Goal: Task Accomplishment & Management: Complete application form

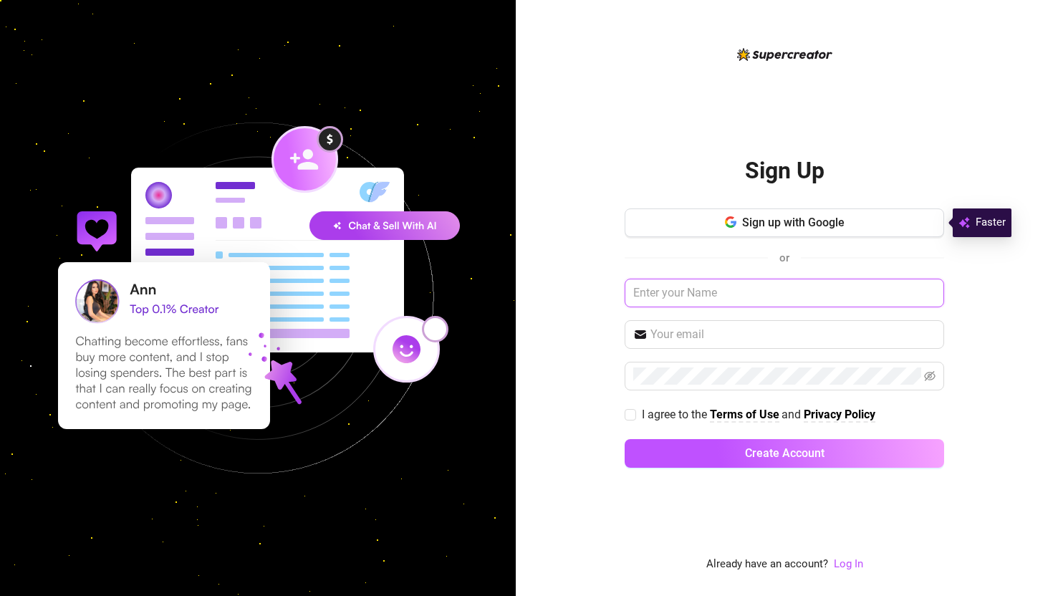
click at [761, 293] on input "text" at bounding box center [785, 293] width 320 height 29
type input "[PERSON_NAME]"
click at [762, 337] on input "text" at bounding box center [793, 334] width 285 height 17
type input "[EMAIL_ADDRESS][DOMAIN_NAME]"
click at [929, 373] on icon "eye-invisible" at bounding box center [929, 375] width 11 height 11
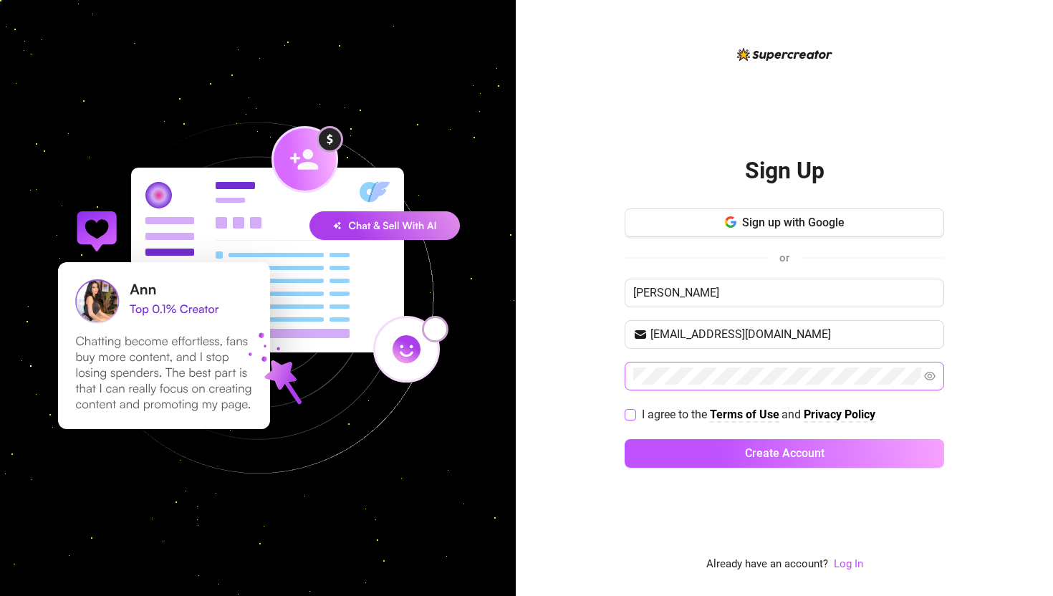
click at [633, 412] on input "I agree to the Terms of Use and Privacy Policy" at bounding box center [630, 414] width 10 height 10
checkbox input "true"
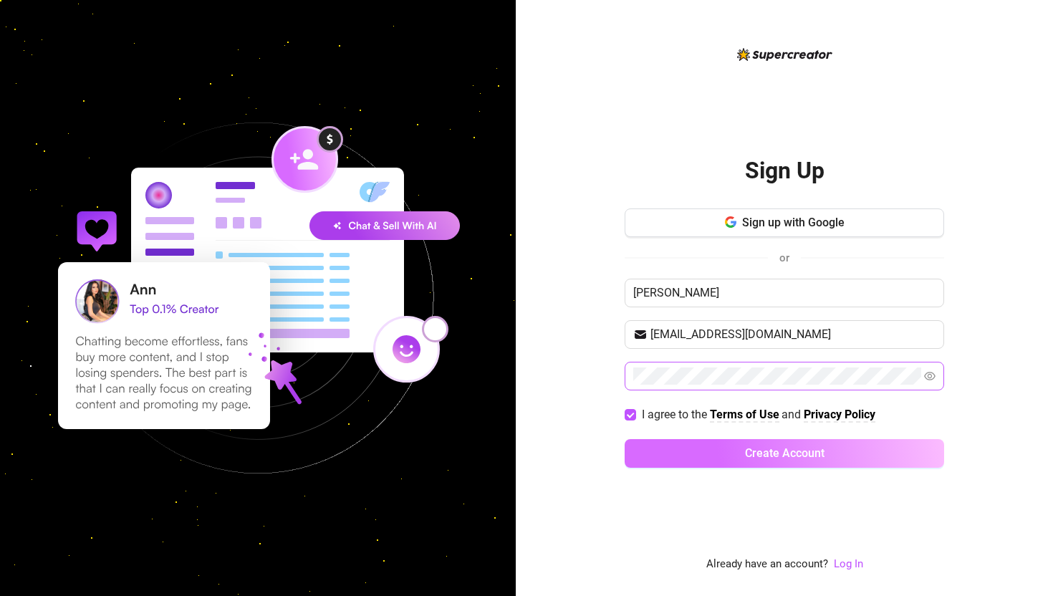
click at [749, 451] on span "Create Account" at bounding box center [785, 453] width 80 height 14
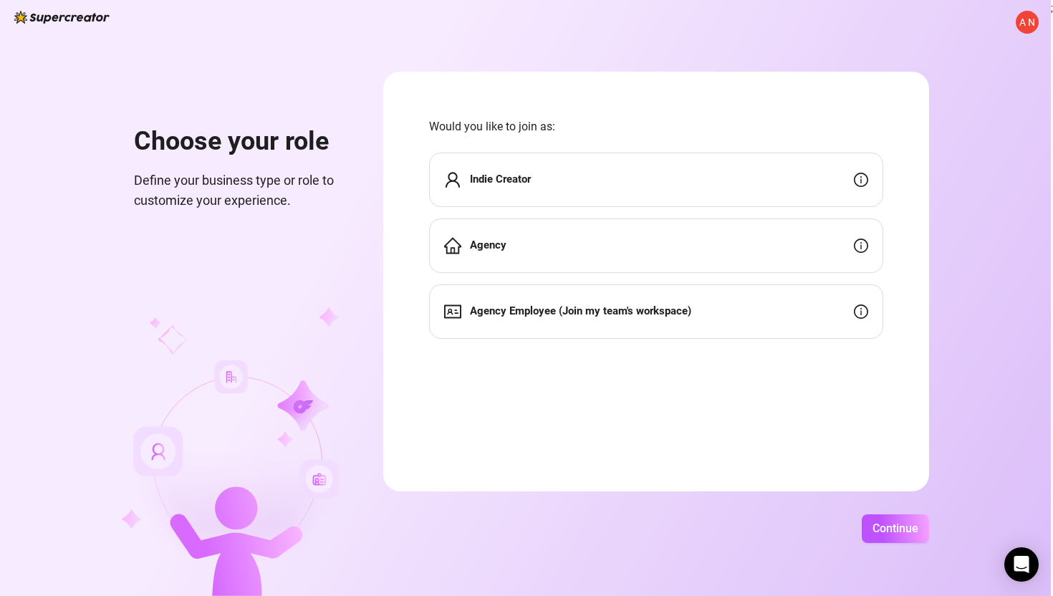
click at [741, 188] on div "Indie Creator" at bounding box center [656, 180] width 454 height 54
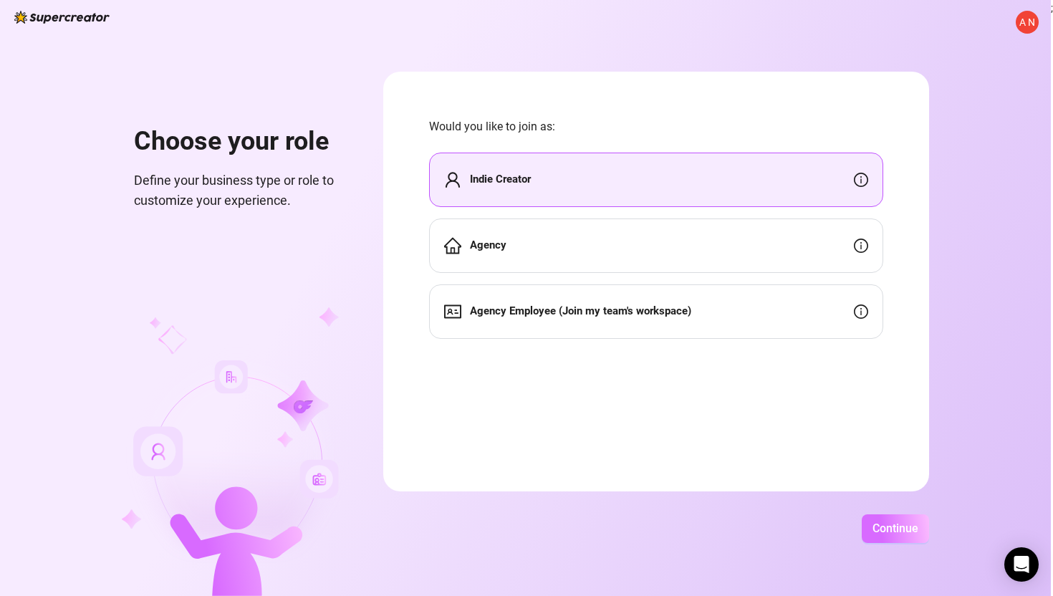
click at [892, 535] on button "Continue" at bounding box center [895, 528] width 67 height 29
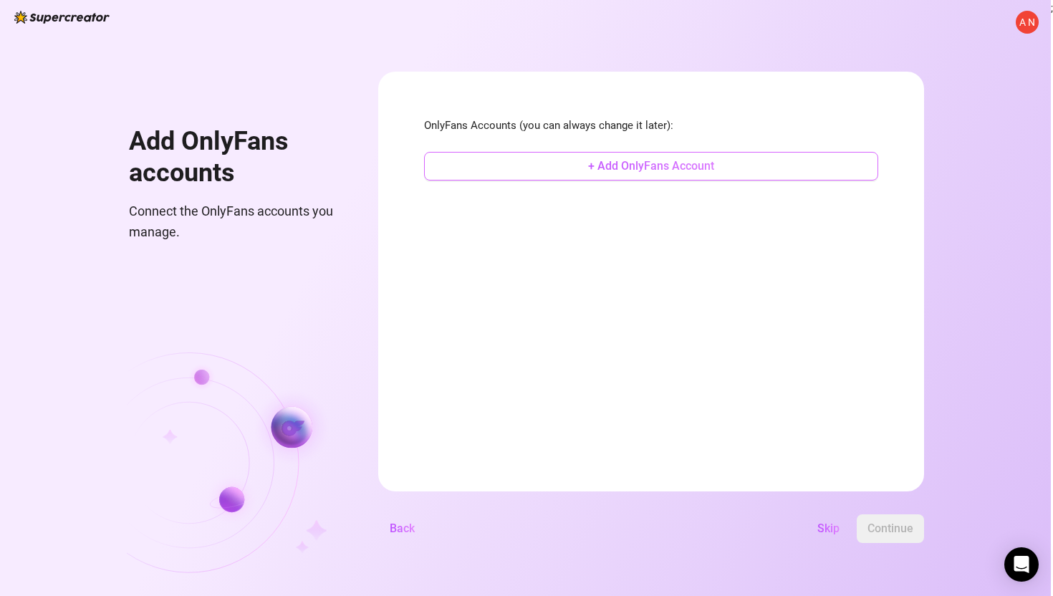
click at [709, 168] on span "+ Add OnlyFans Account" at bounding box center [651, 166] width 126 height 14
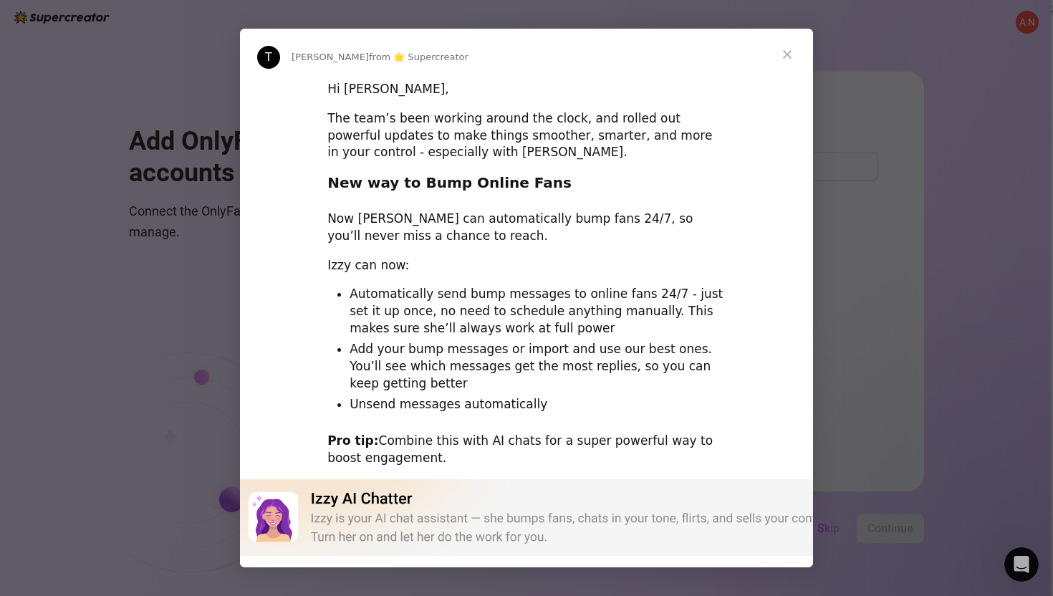
click at [789, 54] on span "Close" at bounding box center [788, 55] width 52 height 52
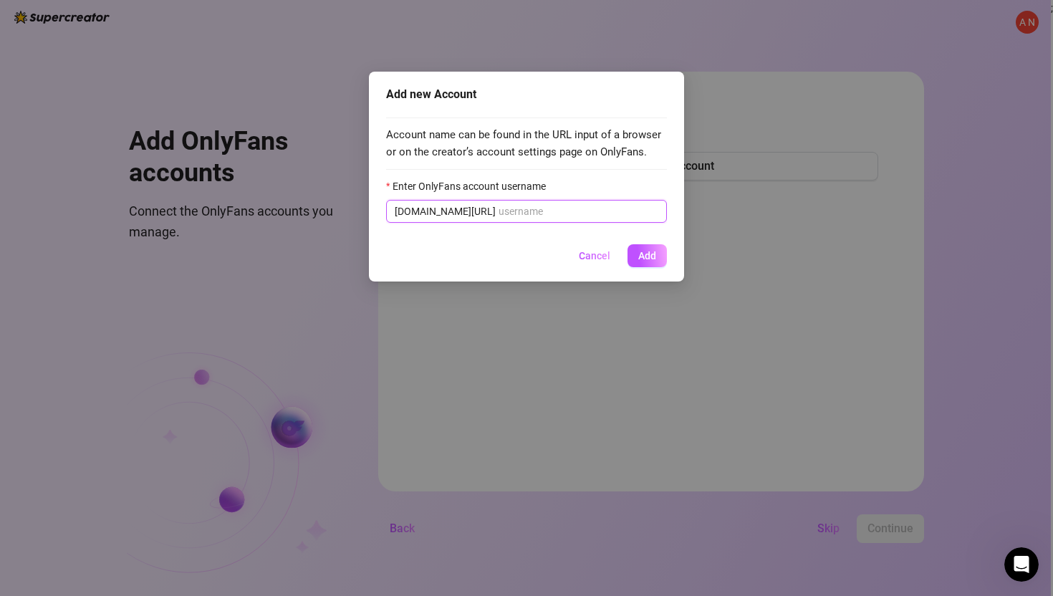
click at [580, 213] on input "Enter OnlyFans account username" at bounding box center [579, 211] width 160 height 16
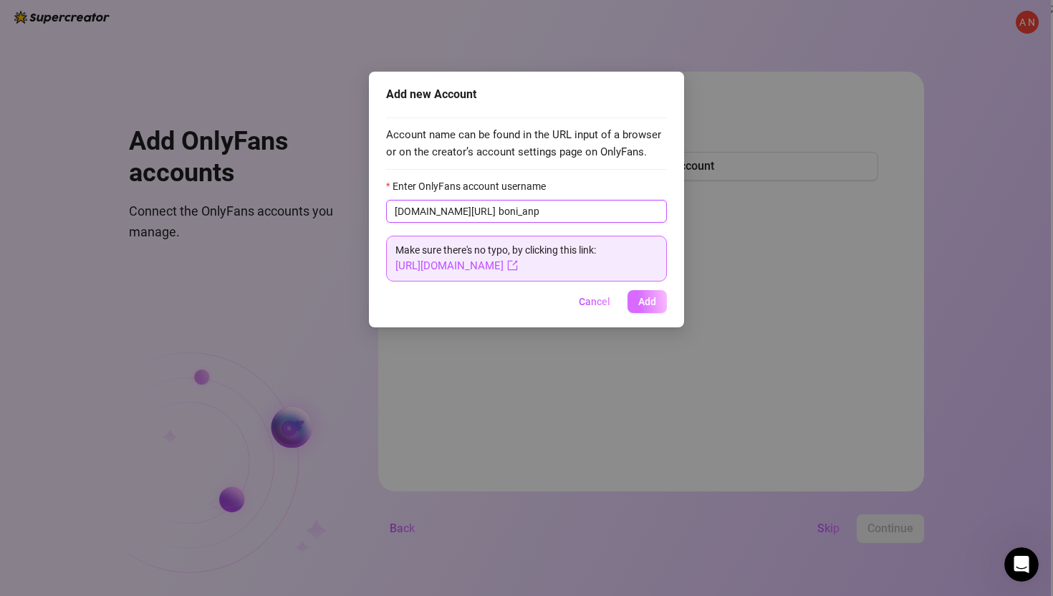
type input "boni_anp"
click at [639, 302] on span "Add" at bounding box center [647, 301] width 18 height 11
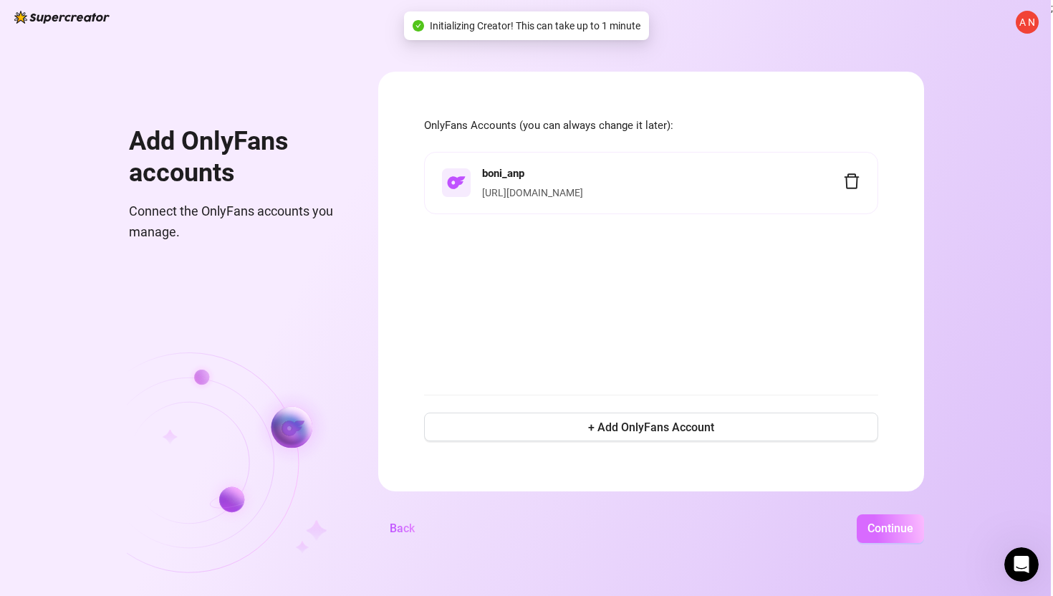
click at [879, 530] on span "Continue" at bounding box center [891, 529] width 46 height 14
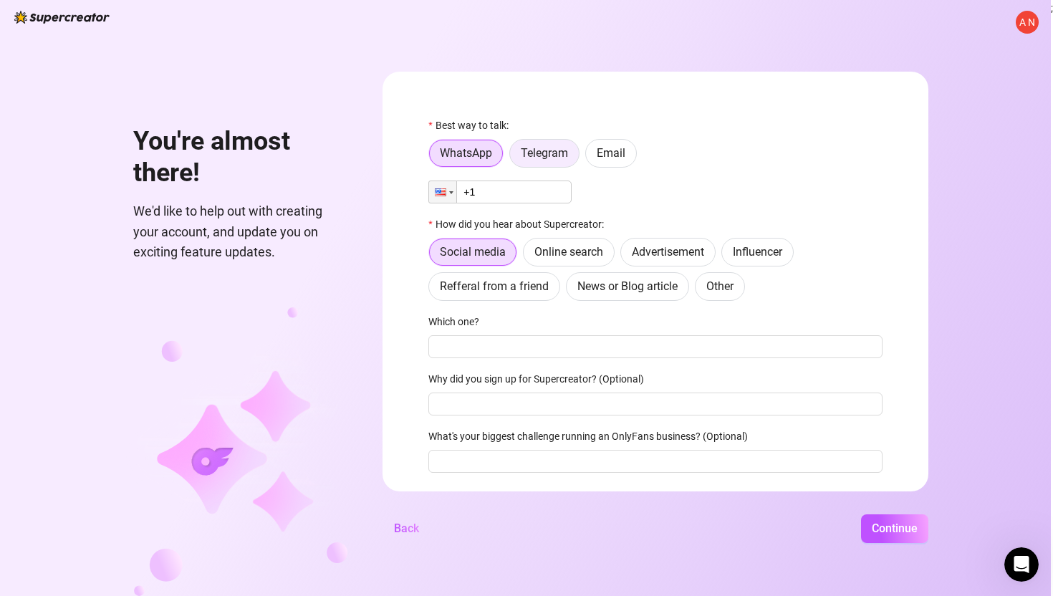
click at [568, 156] on span "Telegram" at bounding box center [544, 153] width 47 height 14
click at [514, 157] on input "Telegram" at bounding box center [514, 157] width 0 height 0
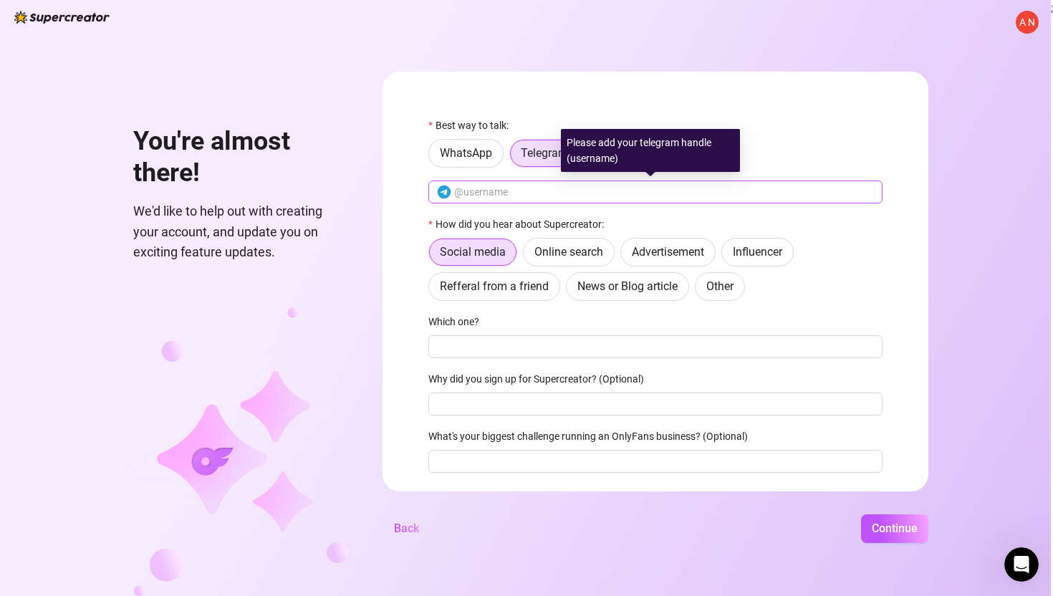
click at [545, 203] on span at bounding box center [655, 192] width 454 height 23
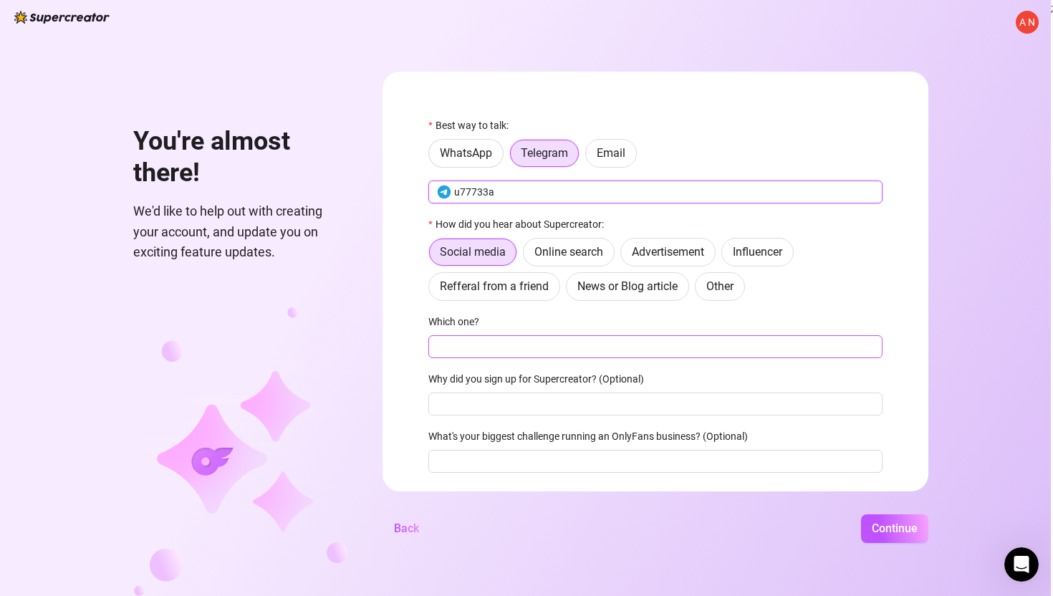
type input "u77733a"
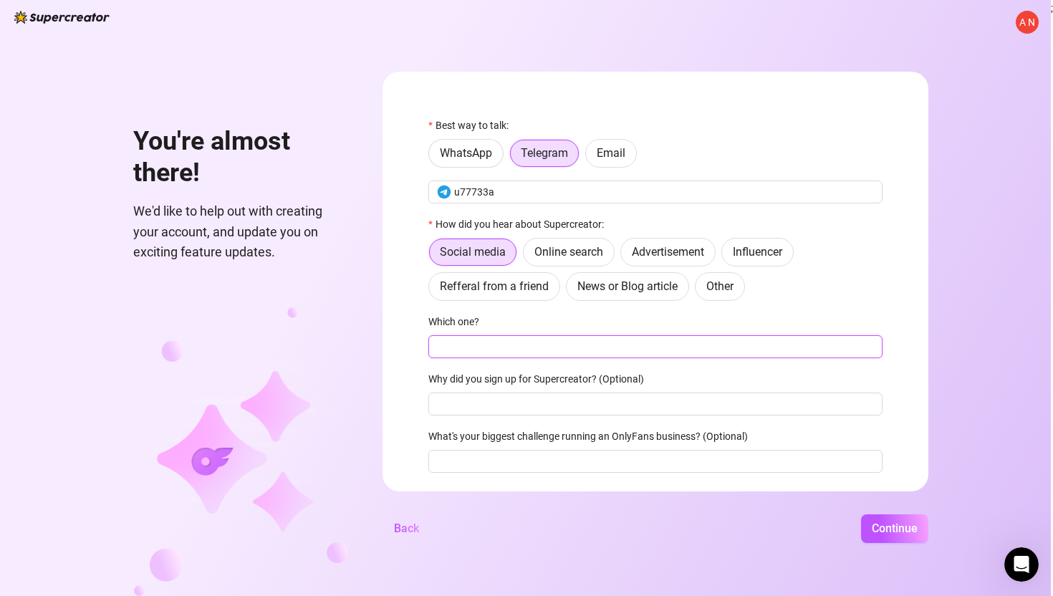
click at [562, 356] on input "Which one?" at bounding box center [655, 346] width 454 height 23
click at [711, 284] on span "Other" at bounding box center [719, 286] width 27 height 14
click at [699, 290] on input "Other" at bounding box center [699, 290] width 0 height 0
click at [624, 345] on input "Where then? We're curious 🍿" at bounding box center [655, 346] width 454 height 23
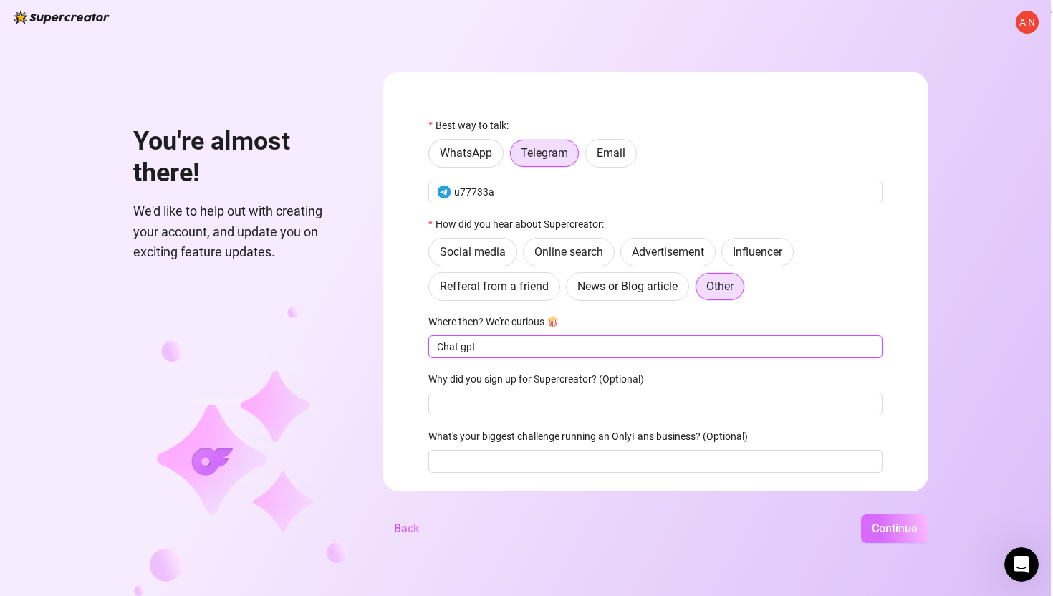
type input "Chat gpt"
click at [899, 528] on span "Continue" at bounding box center [895, 529] width 46 height 14
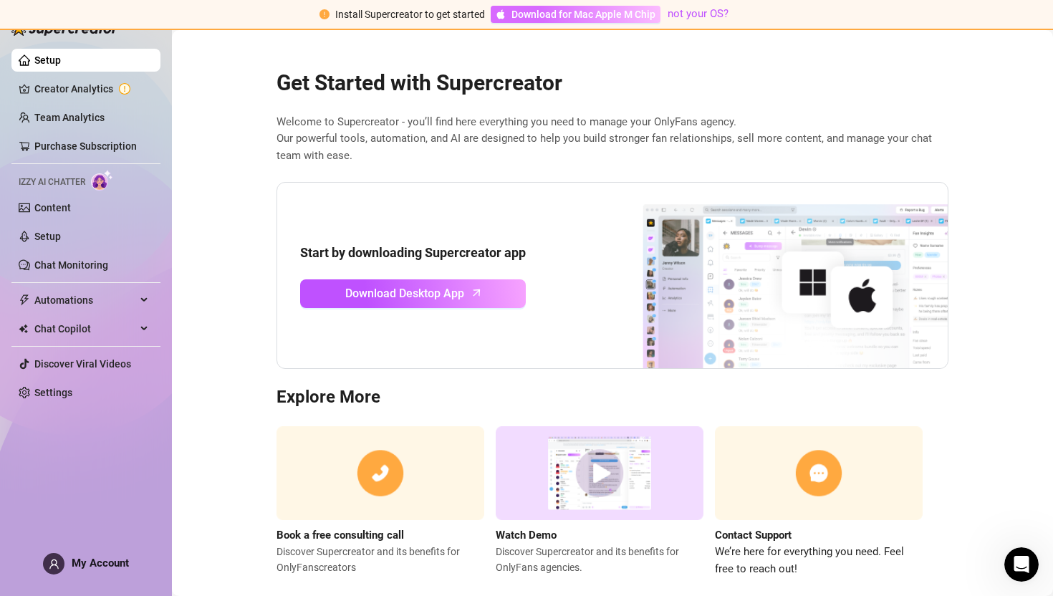
click at [572, 9] on span "Download for Mac Apple M Chip" at bounding box center [584, 14] width 144 height 16
click at [603, 55] on div "Get Started with Supercreator Welcome to Supercreator - you’ll find here everyt…" at bounding box center [612, 315] width 695 height 527
click at [98, 92] on link "Creator Analytics" at bounding box center [91, 88] width 115 height 23
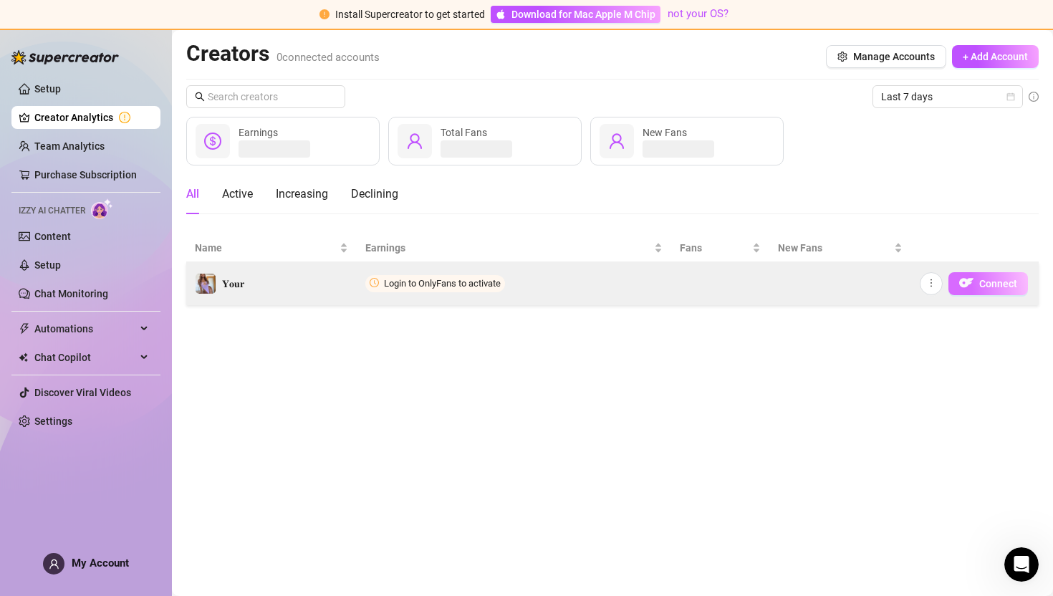
click at [985, 284] on span "Connect" at bounding box center [998, 283] width 38 height 11
click at [928, 287] on icon "more" at bounding box center [931, 283] width 10 height 10
click at [996, 285] on span "Connect" at bounding box center [998, 283] width 38 height 11
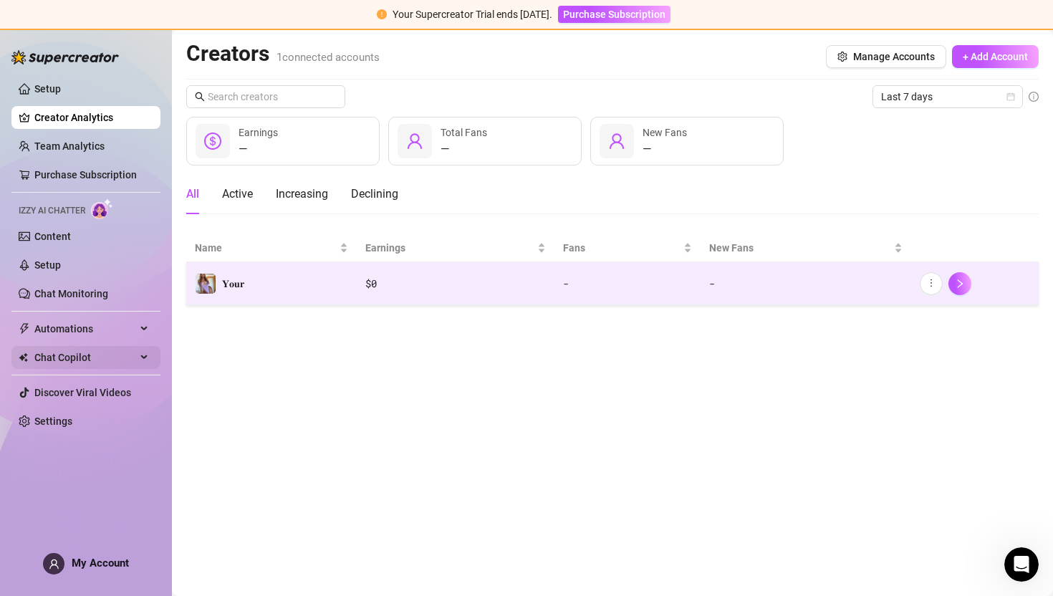
click at [73, 360] on span "Chat Copilot" at bounding box center [85, 357] width 102 height 23
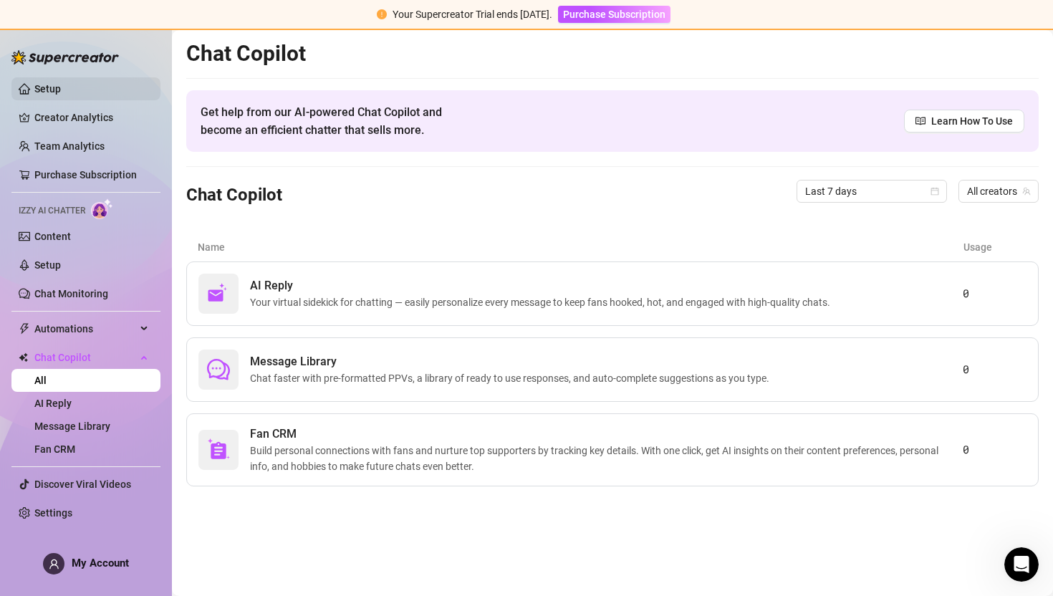
click at [61, 94] on link "Setup" at bounding box center [47, 88] width 27 height 11
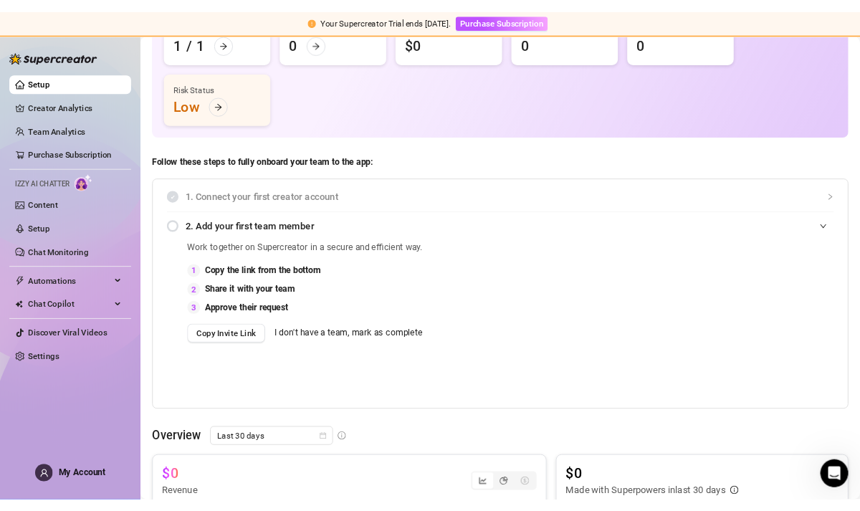
scroll to position [155, 0]
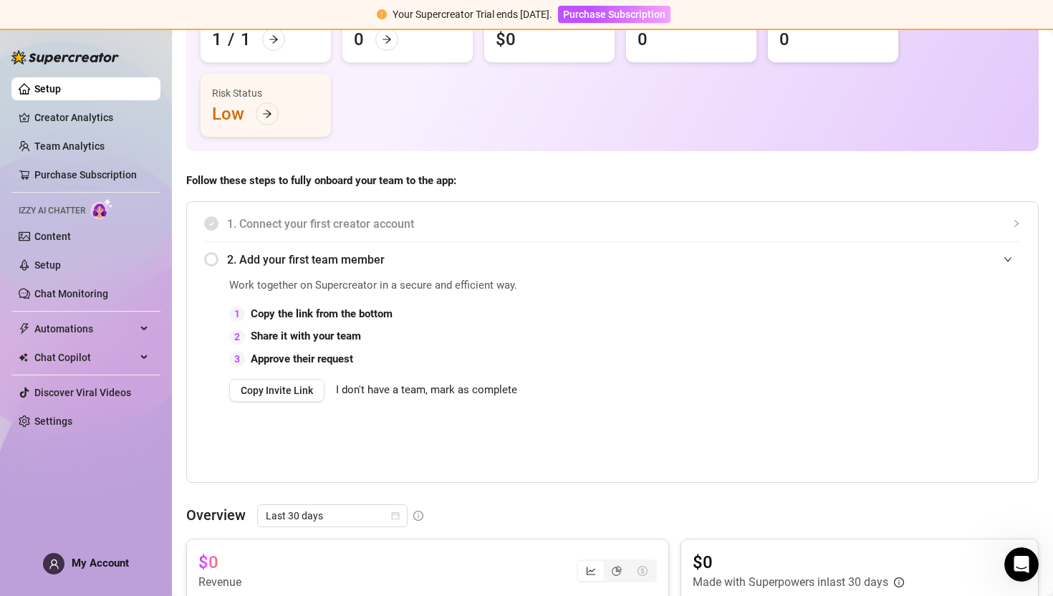
click at [214, 263] on div "2. Add your first team member" at bounding box center [612, 259] width 817 height 35
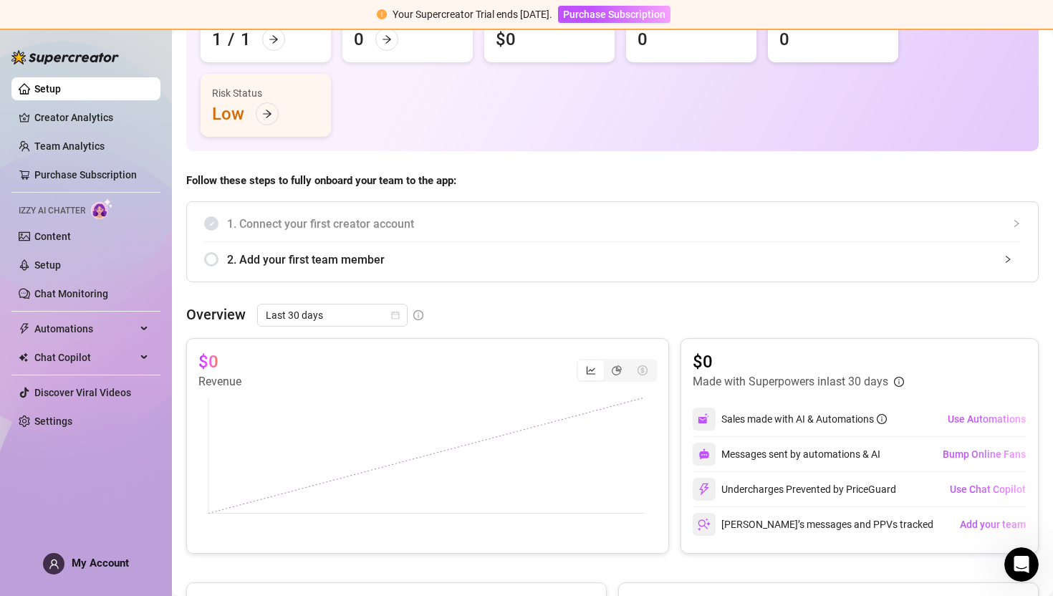
click at [213, 259] on div "2. Add your first team member" at bounding box center [612, 259] width 817 height 35
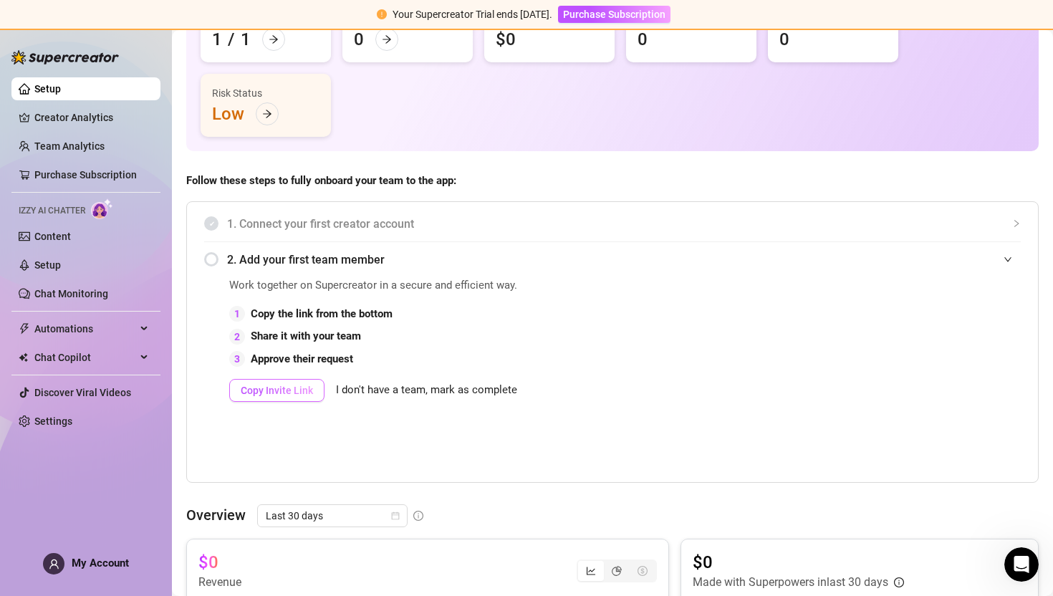
click at [270, 398] on button "Copy Invite Link" at bounding box center [276, 390] width 95 height 23
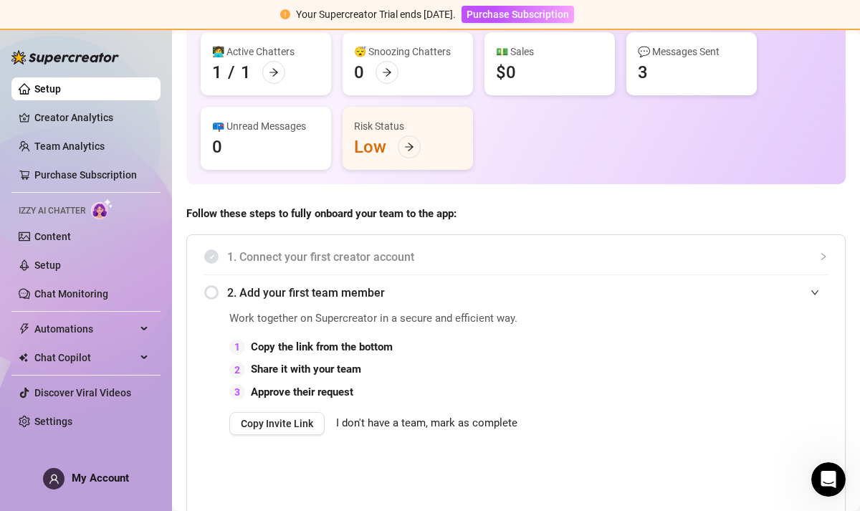
scroll to position [122, 0]
click at [211, 292] on div "2. Add your first team member" at bounding box center [515, 293] width 623 height 35
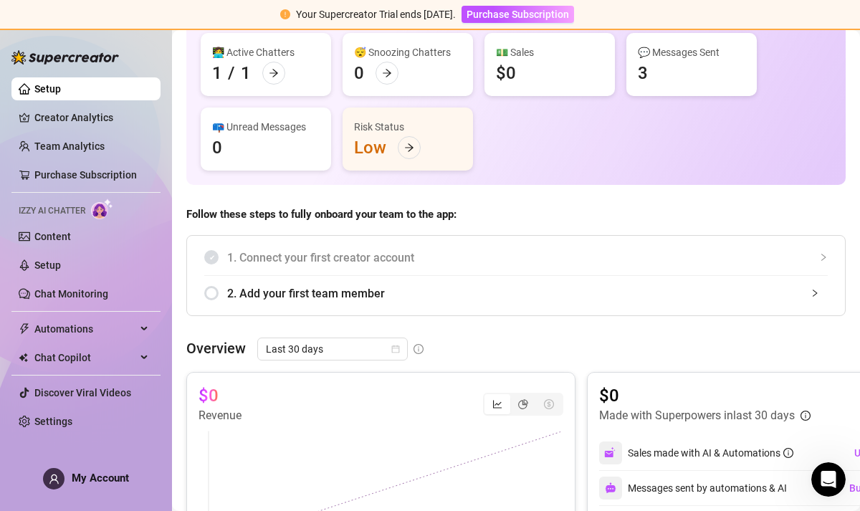
click at [211, 292] on div "2. Add your first team member" at bounding box center [515, 293] width 623 height 35
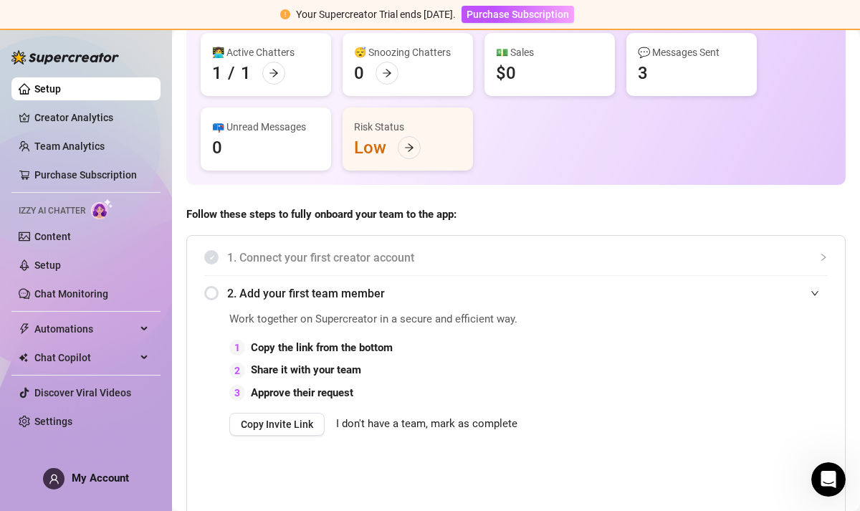
click at [211, 292] on div "2. Add your first team member" at bounding box center [515, 293] width 623 height 35
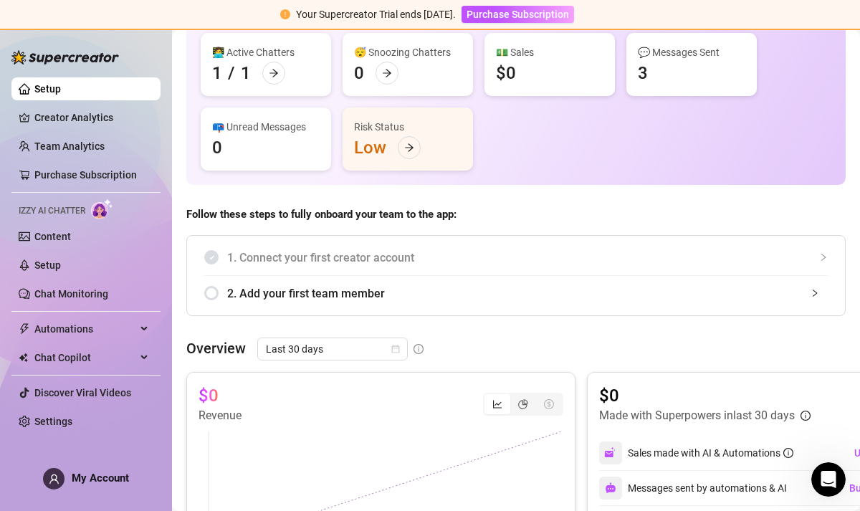
click at [794, 292] on span "2. Add your first team member" at bounding box center [527, 293] width 600 height 18
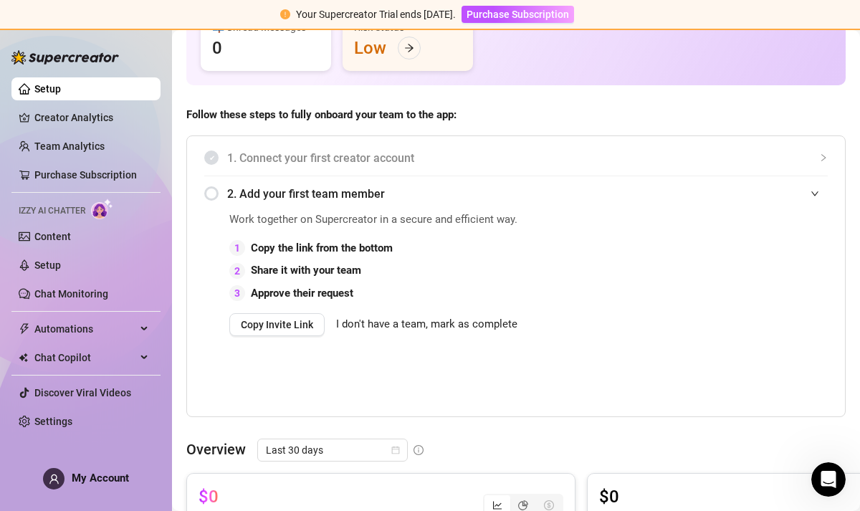
scroll to position [257, 0]
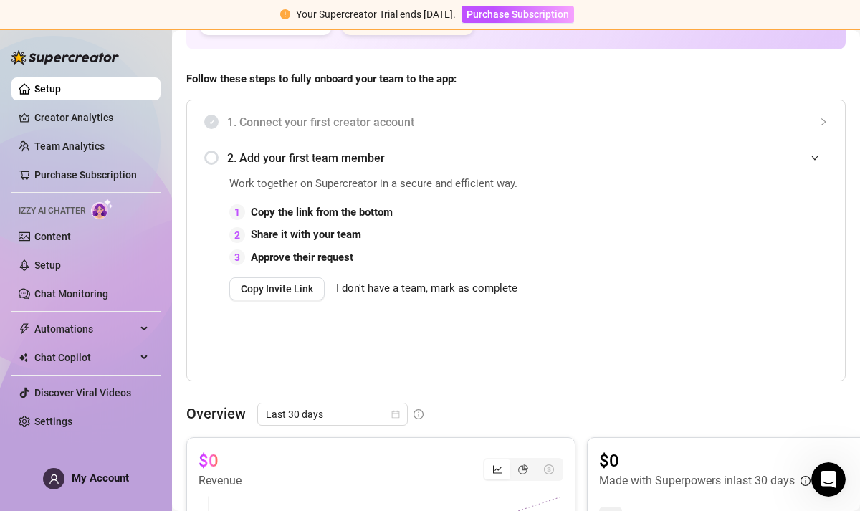
click at [370, 297] on span "I don't have a team, mark as complete" at bounding box center [426, 288] width 181 height 17
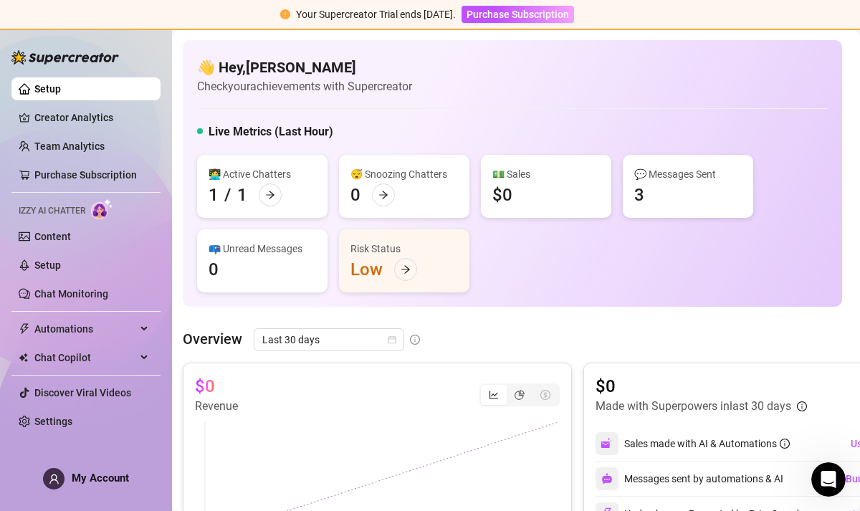
scroll to position [0, 3]
click at [429, 261] on div "Risk Status Low" at bounding box center [405, 260] width 130 height 63
click at [398, 274] on div at bounding box center [406, 269] width 23 height 23
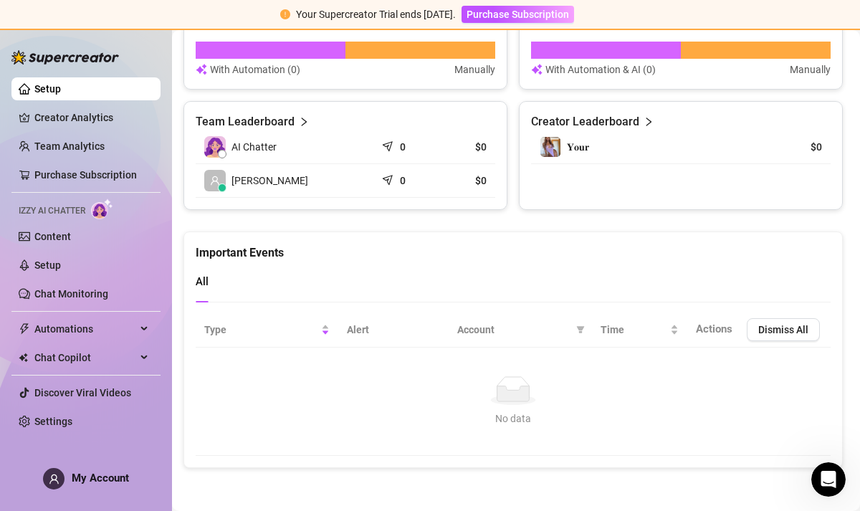
scroll to position [638, 3]
click at [102, 115] on link "Creator Analytics" at bounding box center [91, 117] width 115 height 23
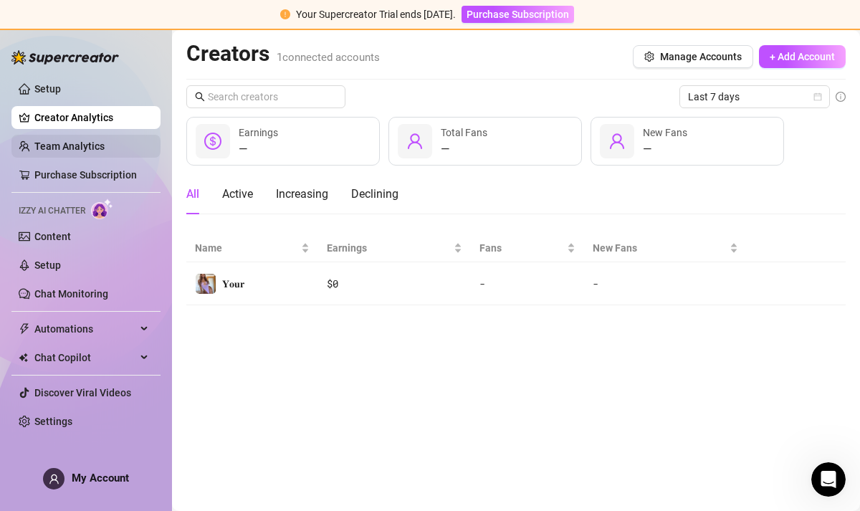
click at [86, 147] on link "Team Analytics" at bounding box center [69, 145] width 70 height 11
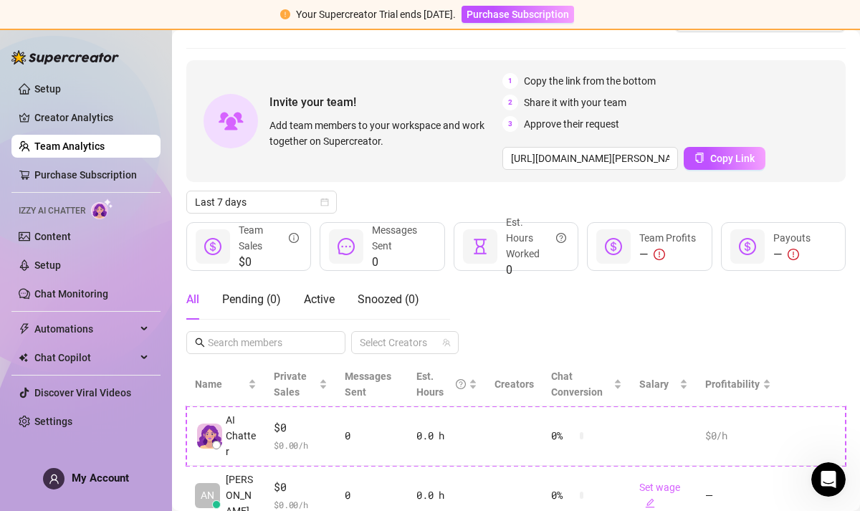
scroll to position [79, 0]
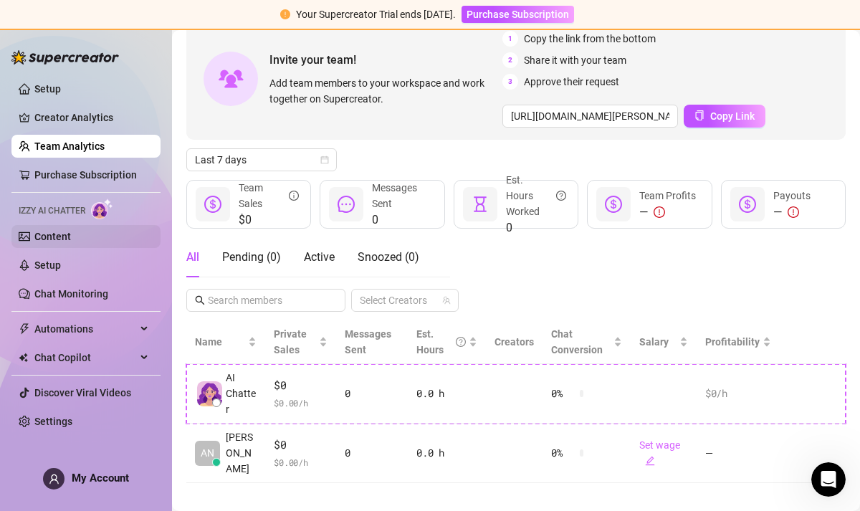
click at [71, 241] on link "Content" at bounding box center [52, 236] width 37 height 11
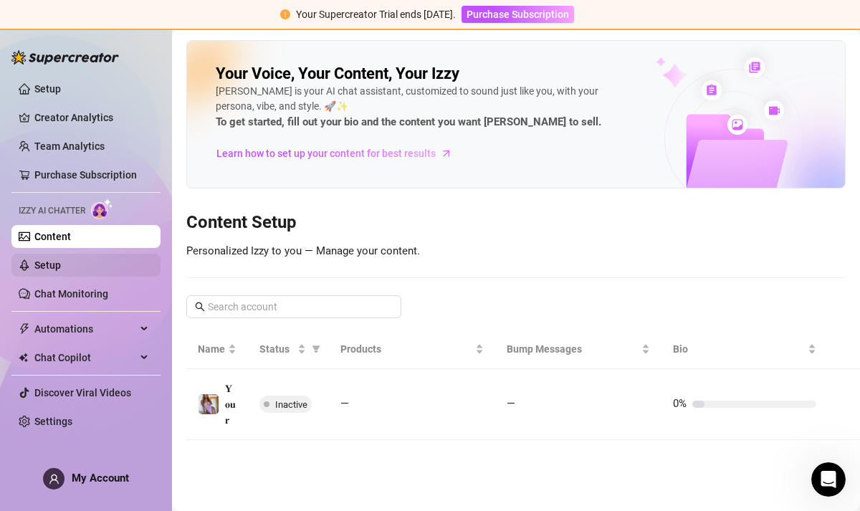
click at [61, 264] on link "Setup" at bounding box center [47, 264] width 27 height 11
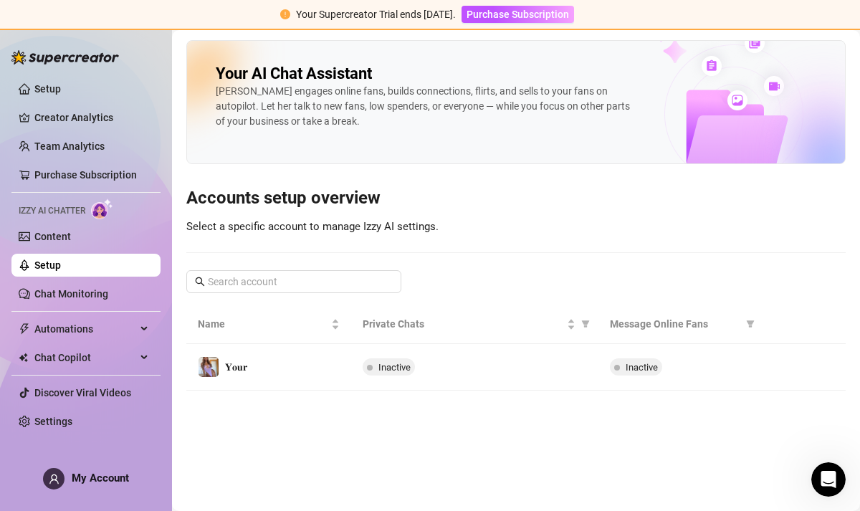
click at [61, 264] on link "Setup" at bounding box center [47, 264] width 27 height 11
click at [105, 327] on span "Automations" at bounding box center [85, 328] width 102 height 23
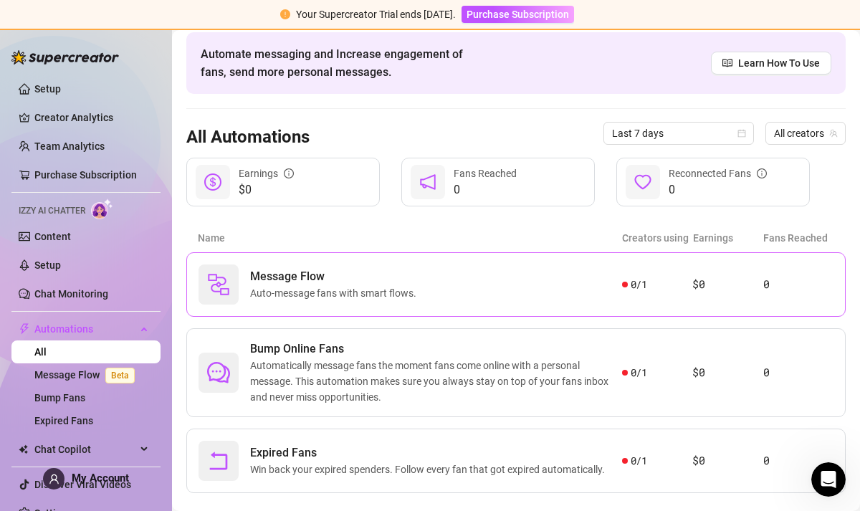
scroll to position [83, 0]
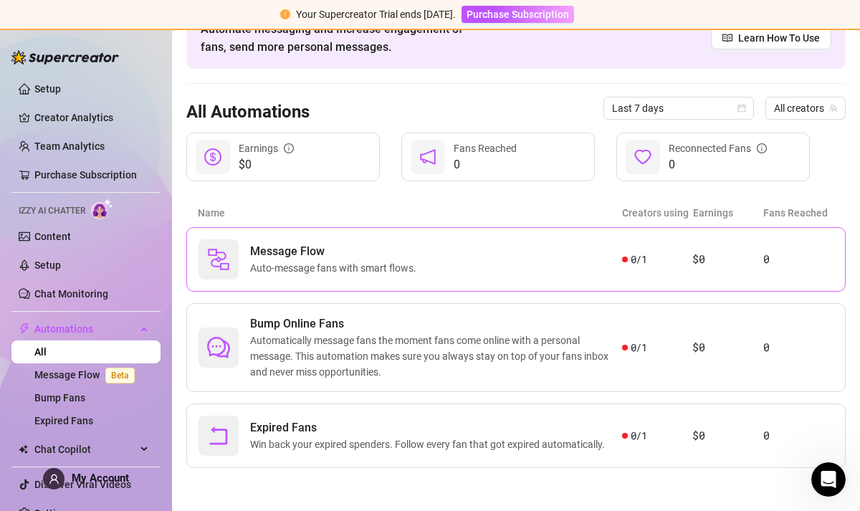
click at [519, 266] on div "Message Flow Auto-message fans with smart flows." at bounding box center [409, 259] width 423 height 40
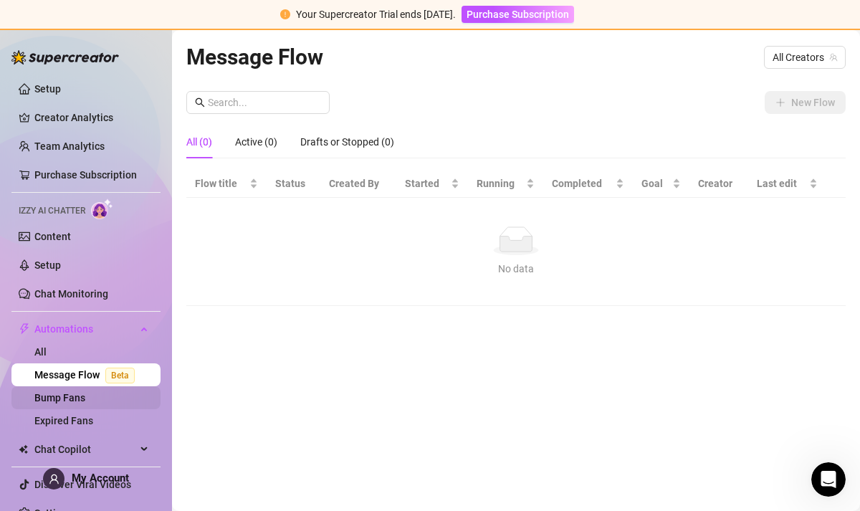
click at [47, 401] on link "Bump Fans" at bounding box center [59, 397] width 51 height 11
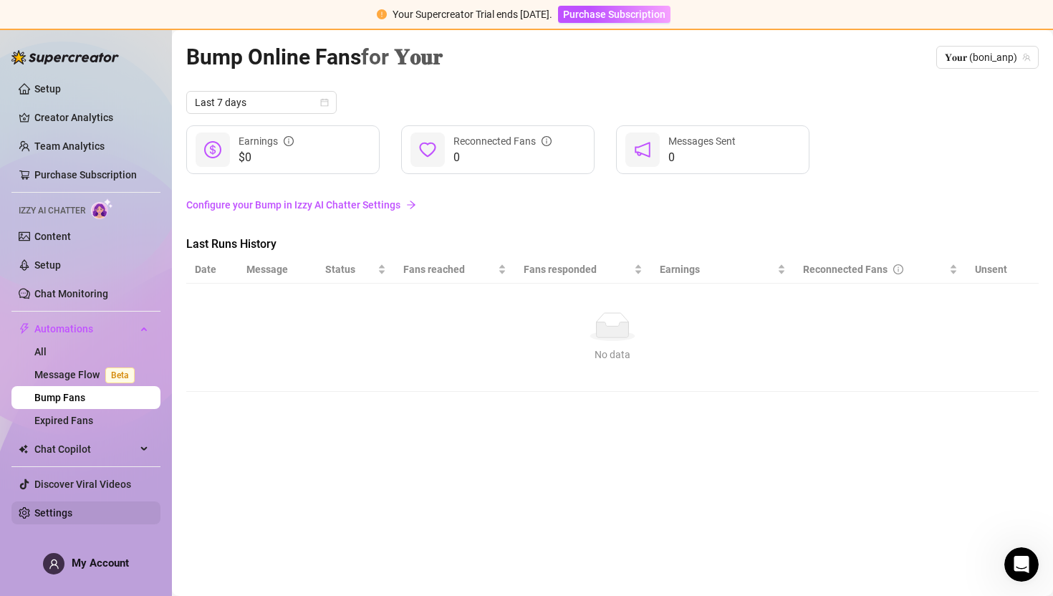
click at [52, 516] on link "Settings" at bounding box center [53, 512] width 38 height 11
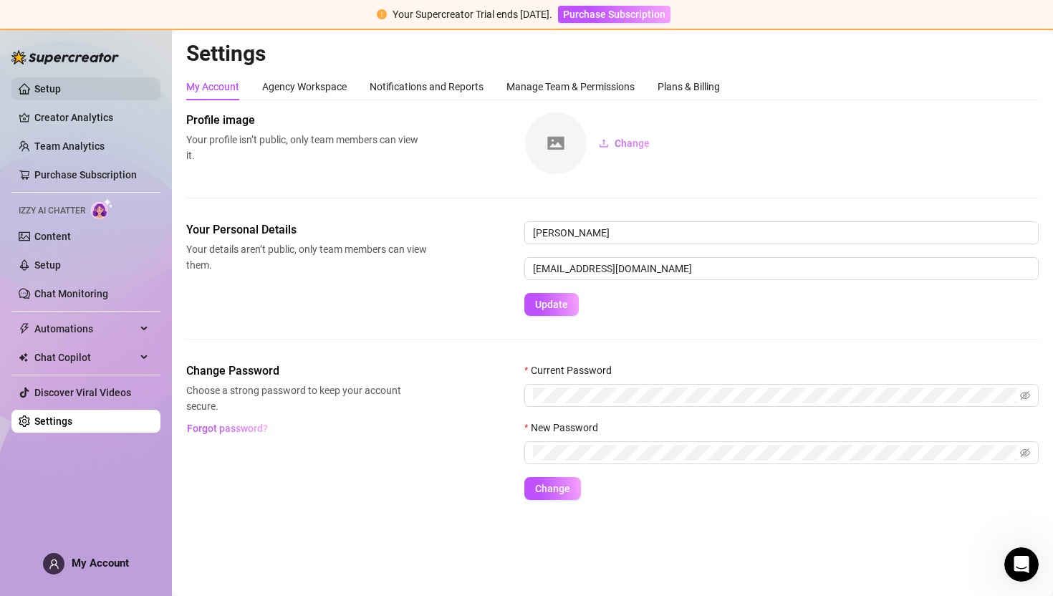
click at [61, 85] on link "Setup" at bounding box center [47, 88] width 27 height 11
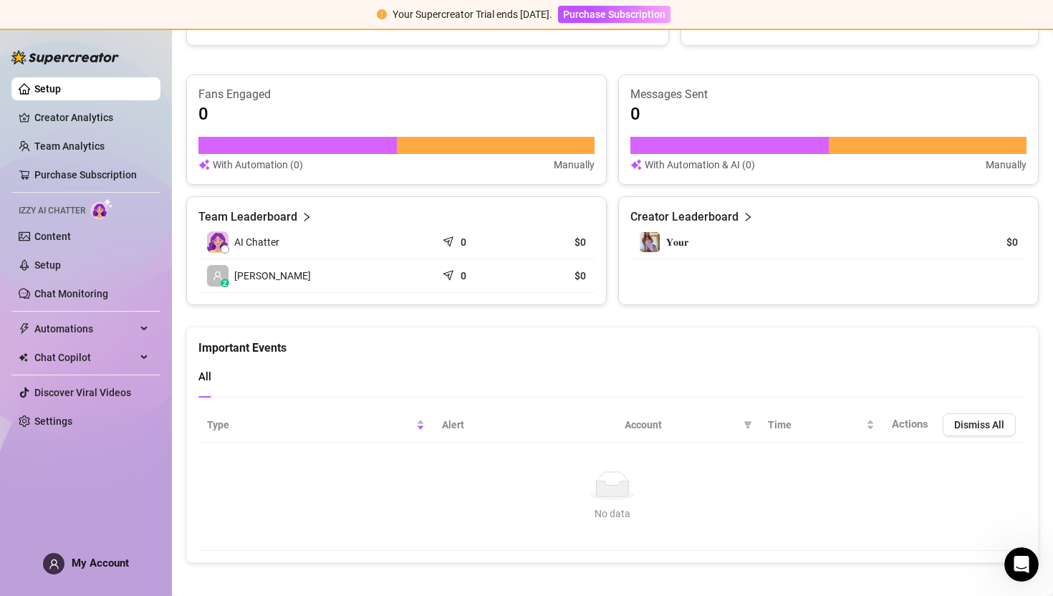
scroll to position [542, 0]
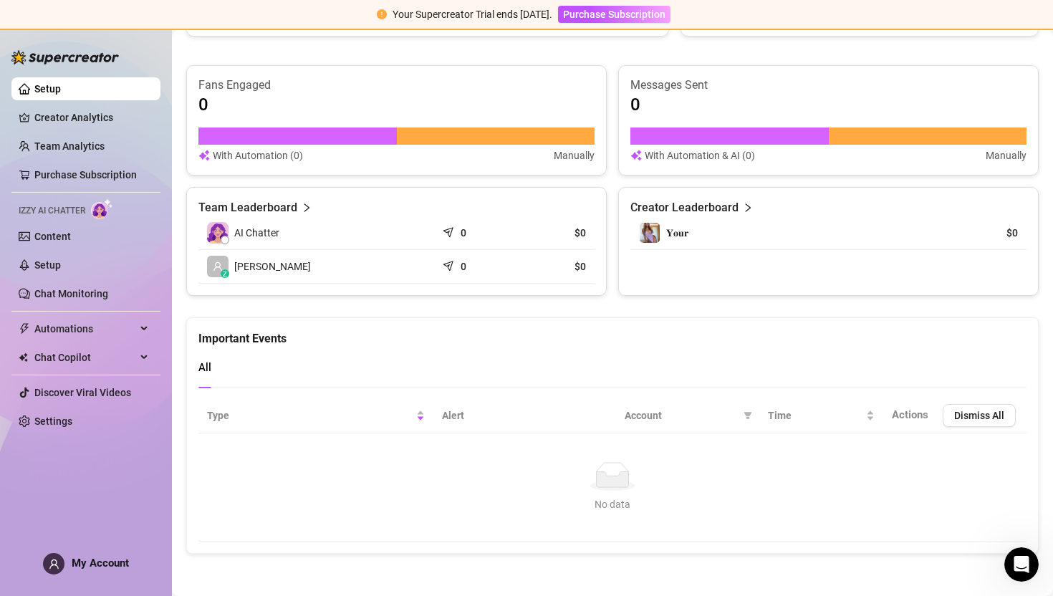
click at [724, 213] on article "Creator Leaderboard" at bounding box center [684, 207] width 108 height 17
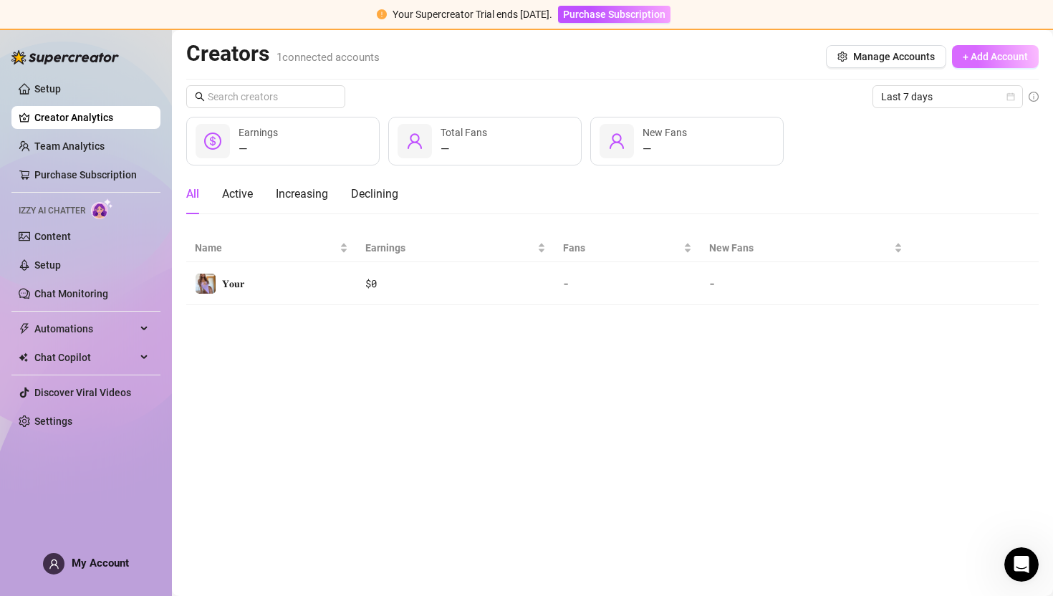
click at [966, 57] on span "+ Add Account" at bounding box center [995, 56] width 65 height 11
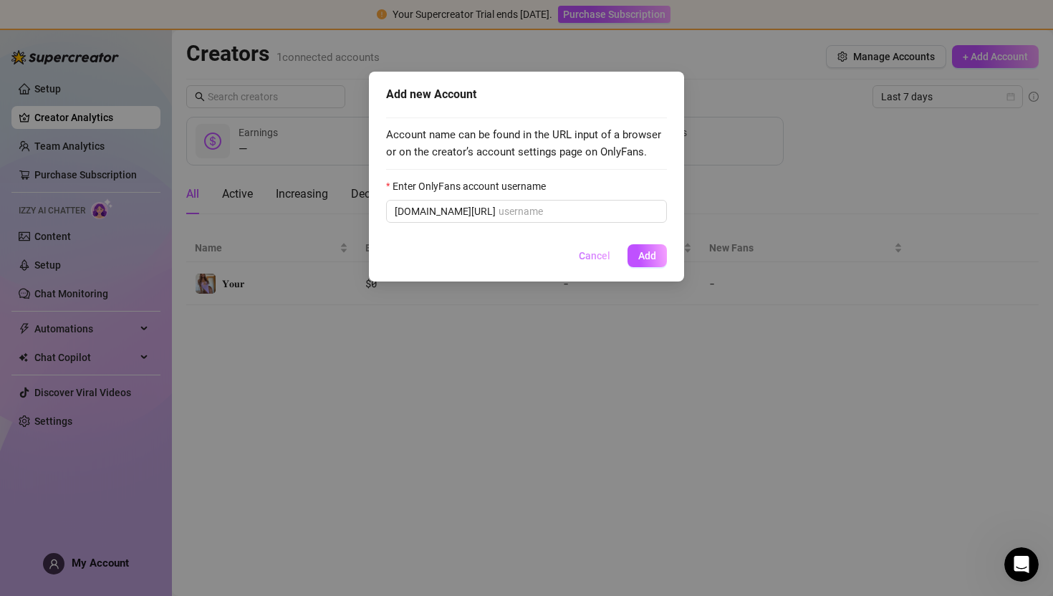
click at [599, 256] on span "Cancel" at bounding box center [595, 255] width 32 height 11
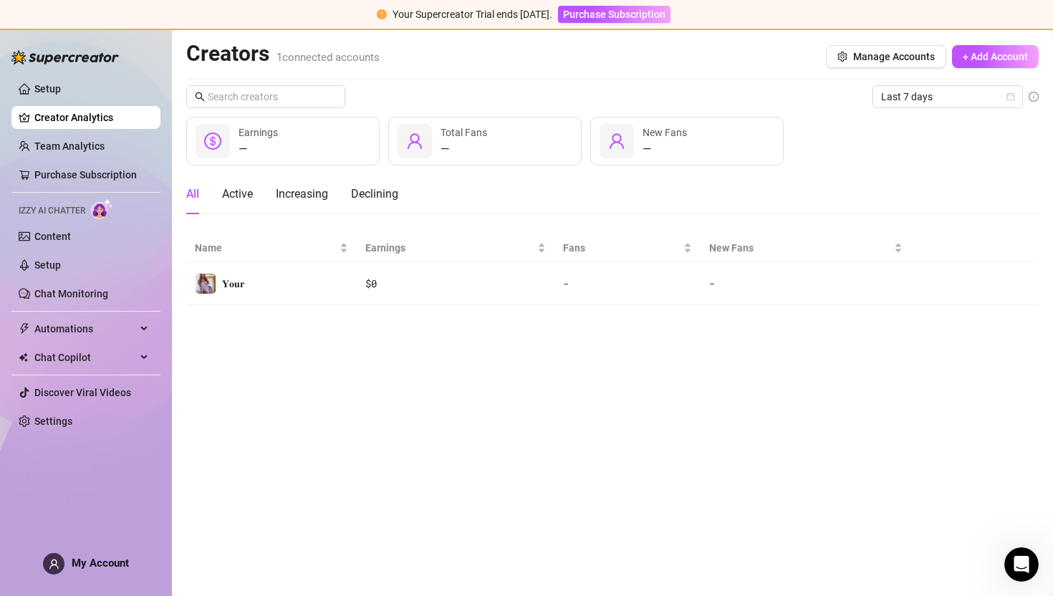
click at [254, 193] on div "All Active Increasing Declining" at bounding box center [292, 194] width 212 height 40
click at [238, 189] on div "Active" at bounding box center [237, 194] width 31 height 17
click at [303, 199] on div "Increasing" at bounding box center [302, 194] width 52 height 17
click at [383, 201] on div "Declining" at bounding box center [374, 194] width 47 height 17
click at [245, 198] on div "Active" at bounding box center [237, 194] width 31 height 17
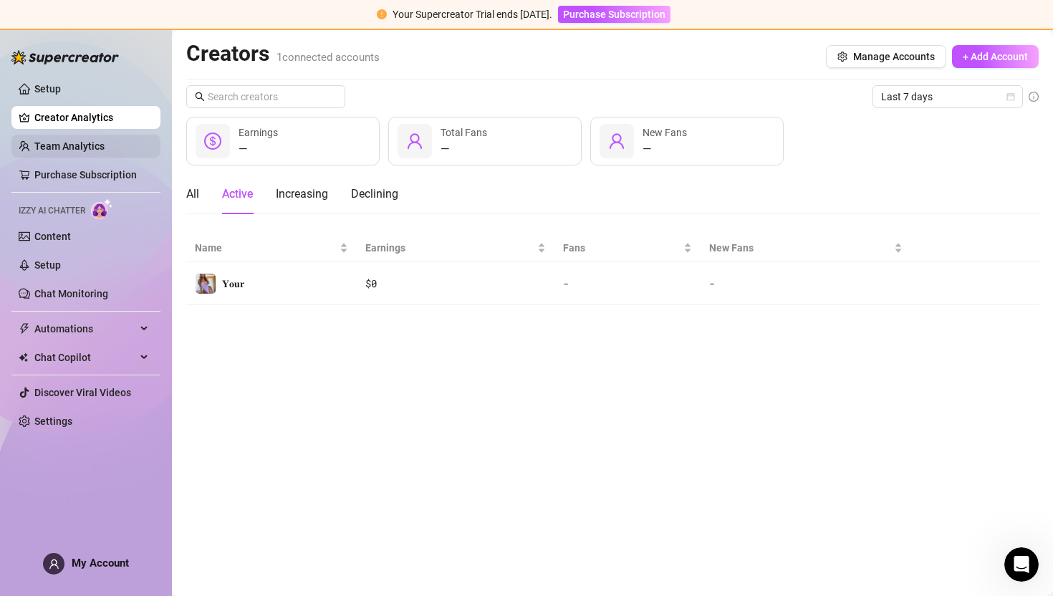
click at [103, 140] on link "Team Analytics" at bounding box center [69, 145] width 70 height 11
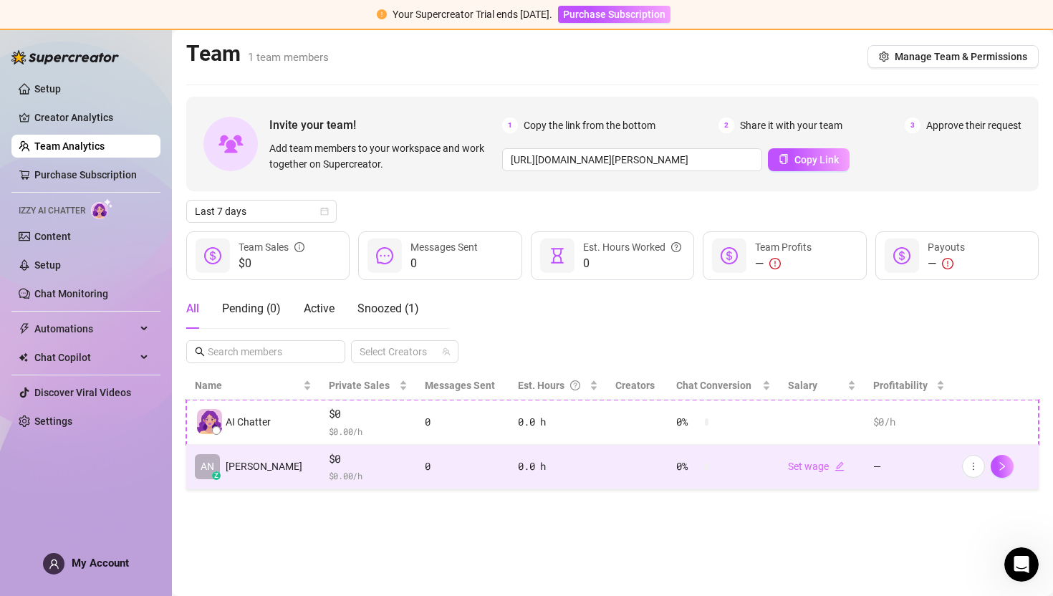
click at [335, 464] on span "$0" at bounding box center [368, 459] width 79 height 17
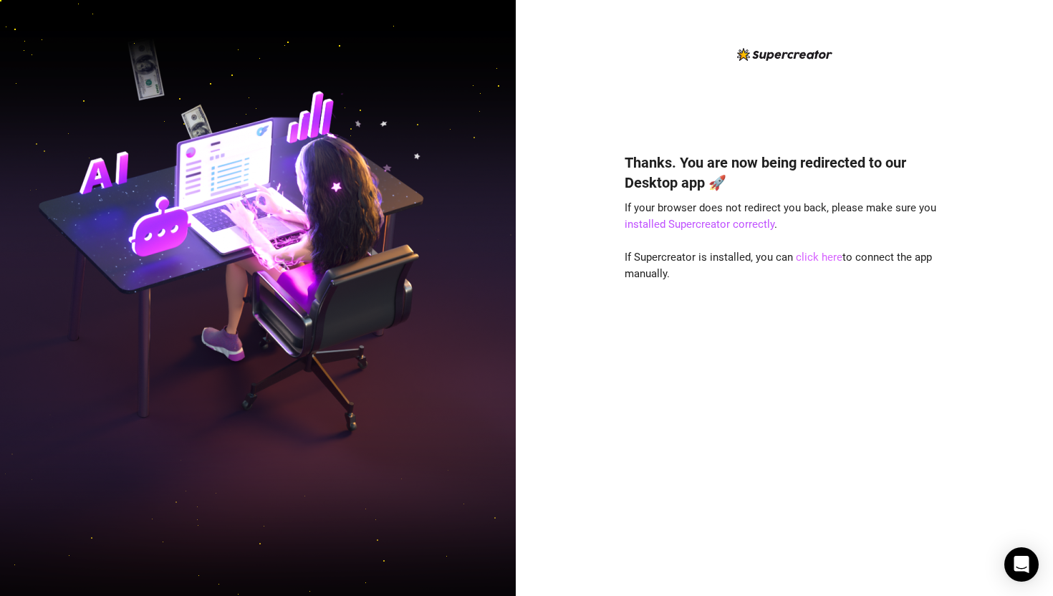
click at [825, 259] on link "click here" at bounding box center [819, 257] width 47 height 13
